Goal: Information Seeking & Learning: Understand process/instructions

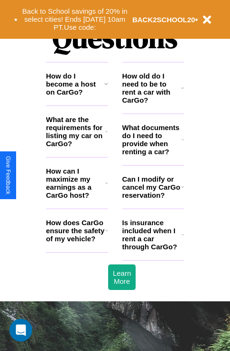
scroll to position [1147, 0]
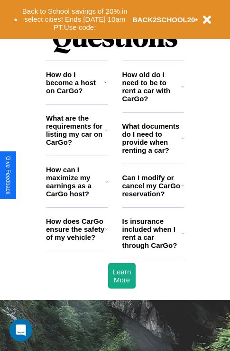
click at [106, 233] on icon at bounding box center [106, 229] width 3 height 8
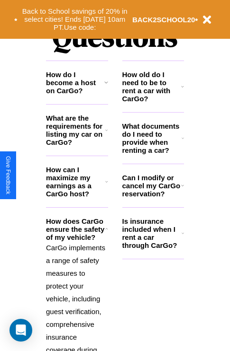
click at [77, 197] on h3 "How can I maximize my earnings as a CarGo host?" at bounding box center [75, 182] width 59 height 32
click at [106, 86] on icon at bounding box center [106, 83] width 4 height 8
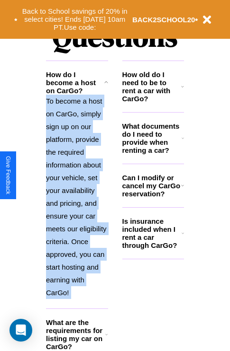
scroll to position [1497, 0]
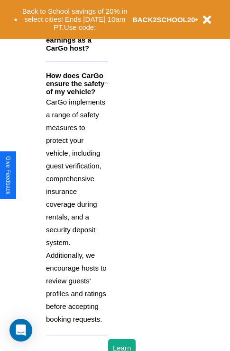
click at [77, 214] on p "CarGo implements a range of safety measures to protect your vehicle, including …" at bounding box center [77, 211] width 62 height 230
click at [106, 1] on div "Back to School savings of 20% in select cities! Ends [DATE] 10am PT. Use code: …" at bounding box center [115, 19] width 230 height 39
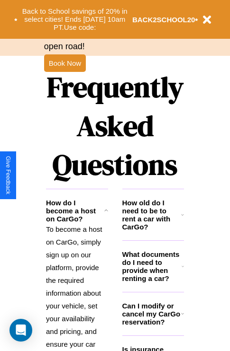
click at [152, 326] on h3 "Can I modify or cancel my CarGo reservation?" at bounding box center [151, 314] width 59 height 24
click at [182, 318] on icon at bounding box center [182, 314] width 3 height 8
